Goal: Task Accomplishment & Management: Manage account settings

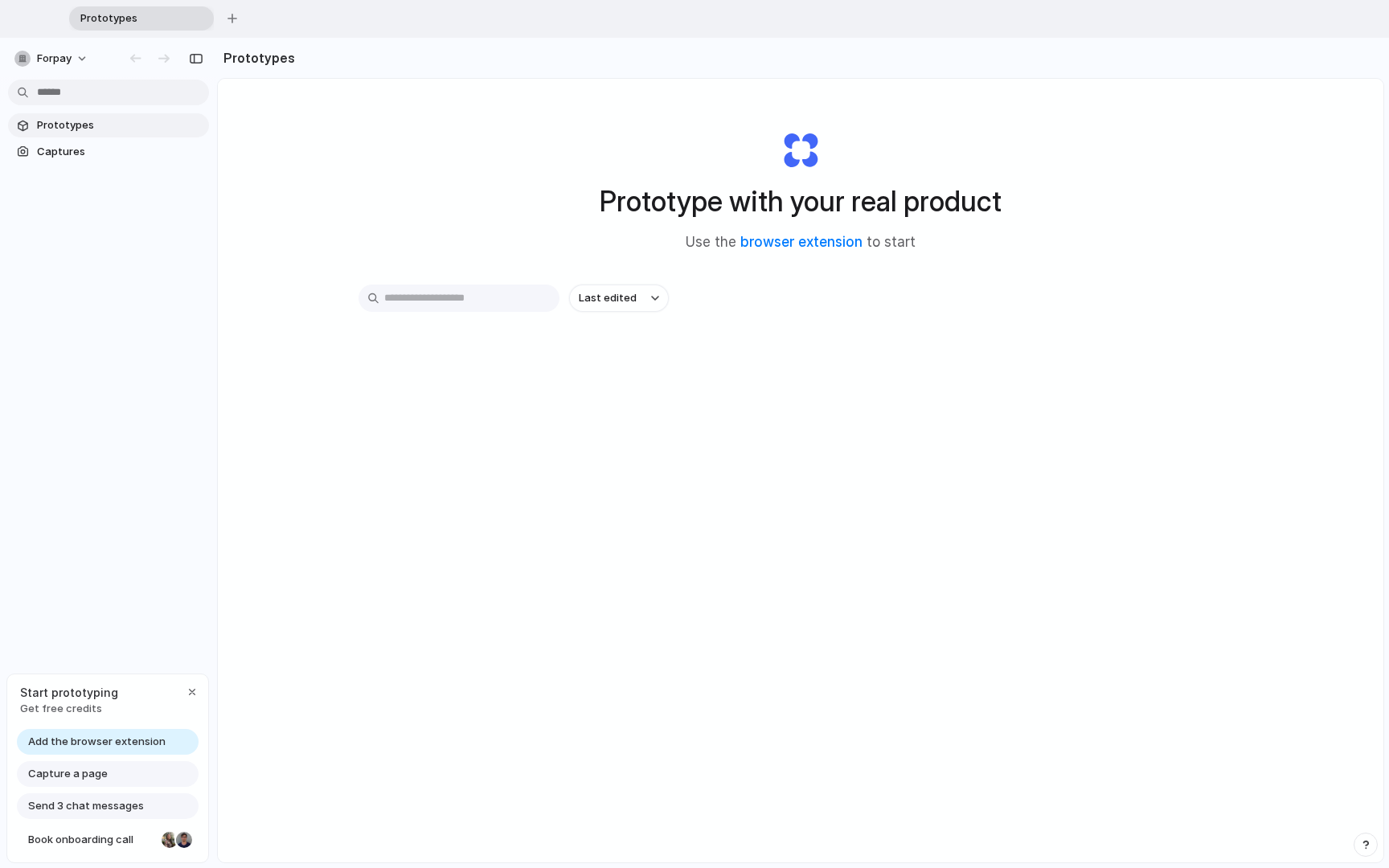
click at [199, 683] on div "Add the browser extension Capture a page Send 3 chat messages Book onboarding c…" at bounding box center [107, 795] width 201 height 133
click at [97, 683] on span "Book onboarding call" at bounding box center [92, 840] width 127 height 17
click at [89, 60] on button "Forpay" at bounding box center [52, 59] width 88 height 26
click at [74, 61] on div "Settings Invite members Change theme Sign out" at bounding box center [694, 434] width 1389 height 868
click at [74, 61] on button "Forpay" at bounding box center [52, 59] width 88 height 26
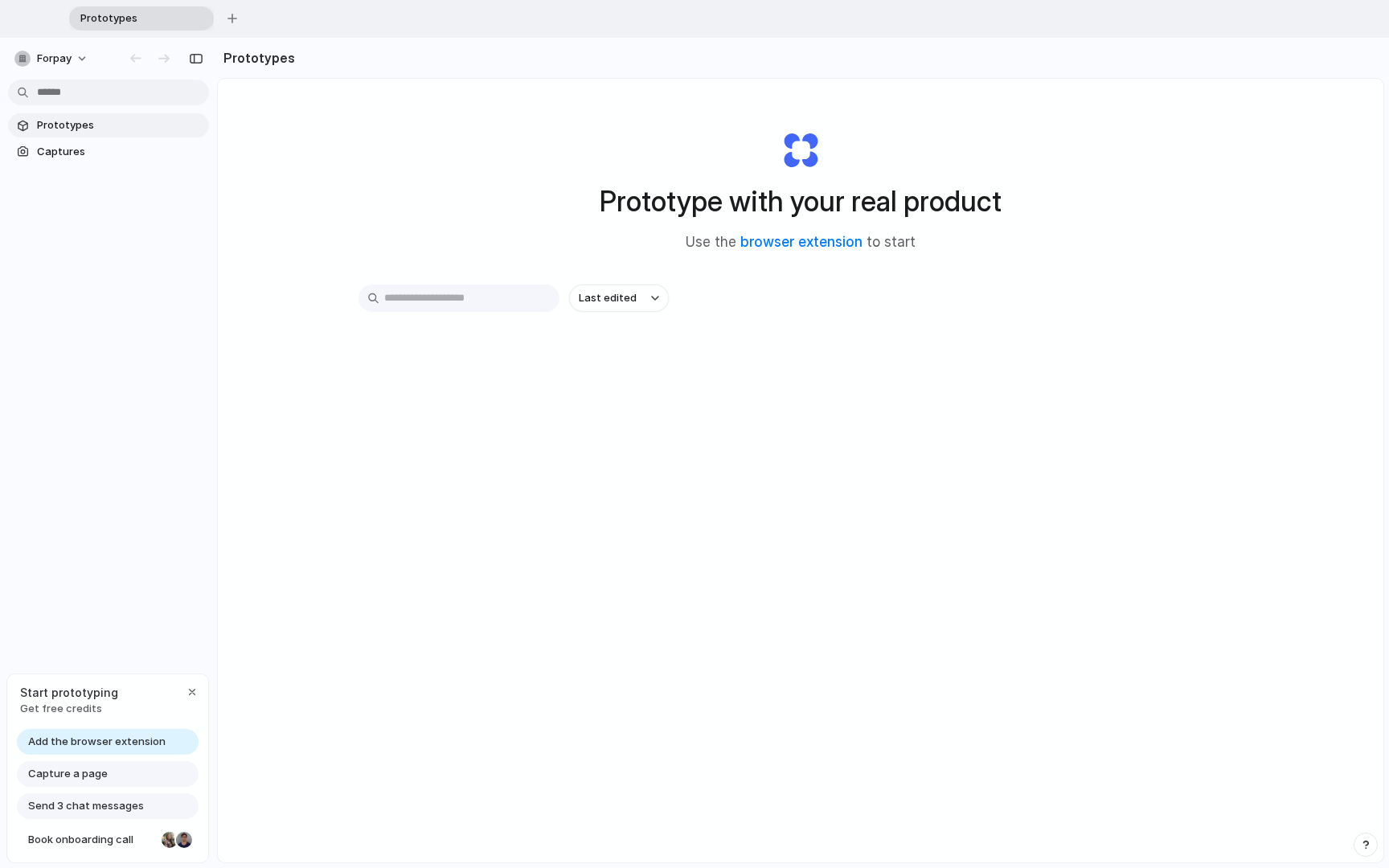
click at [114, 492] on div "Settings Invite members Change theme Sign out" at bounding box center [694, 434] width 1389 height 868
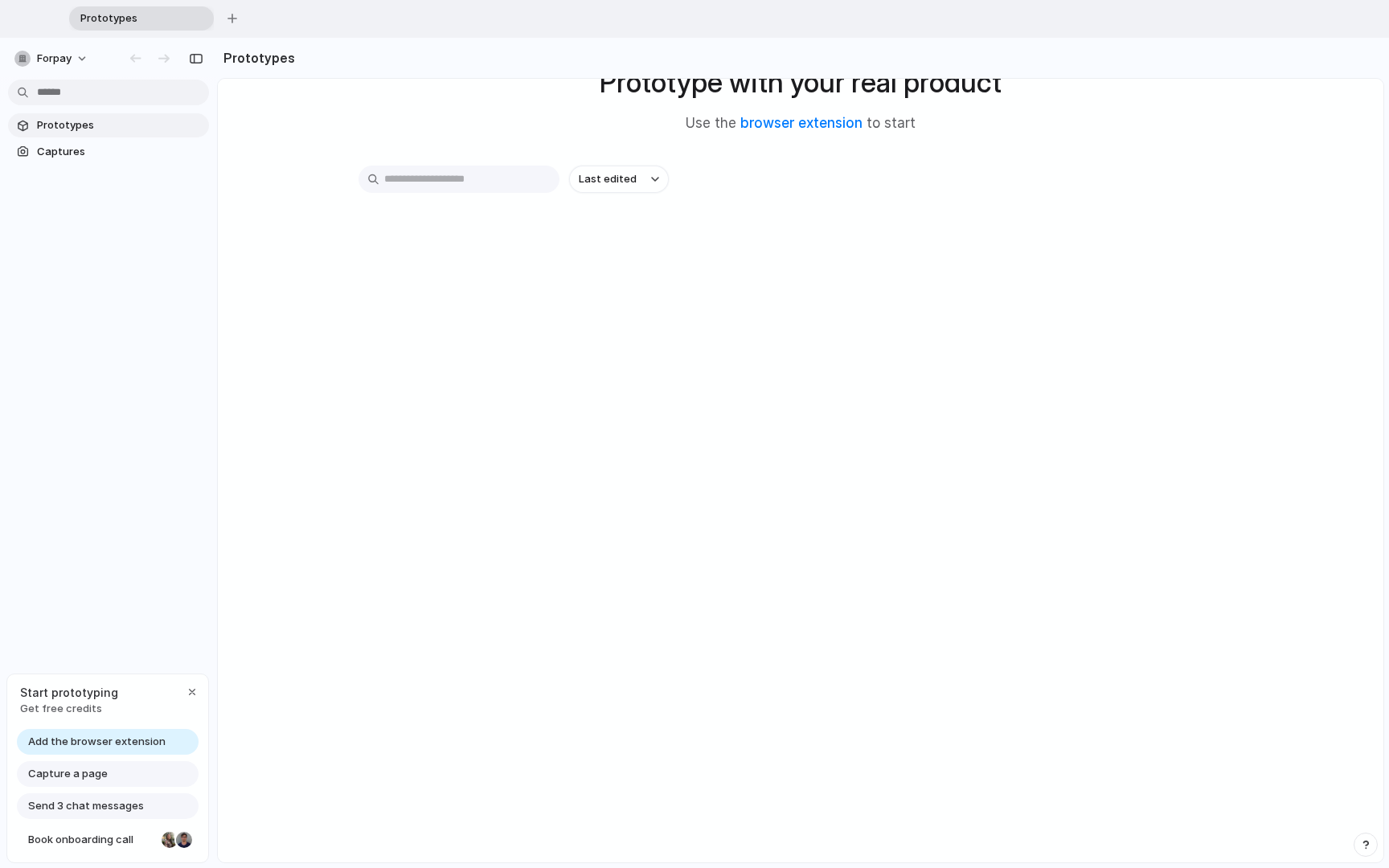
scroll to position [124, 0]
